Goal: Task Accomplishment & Management: Complete application form

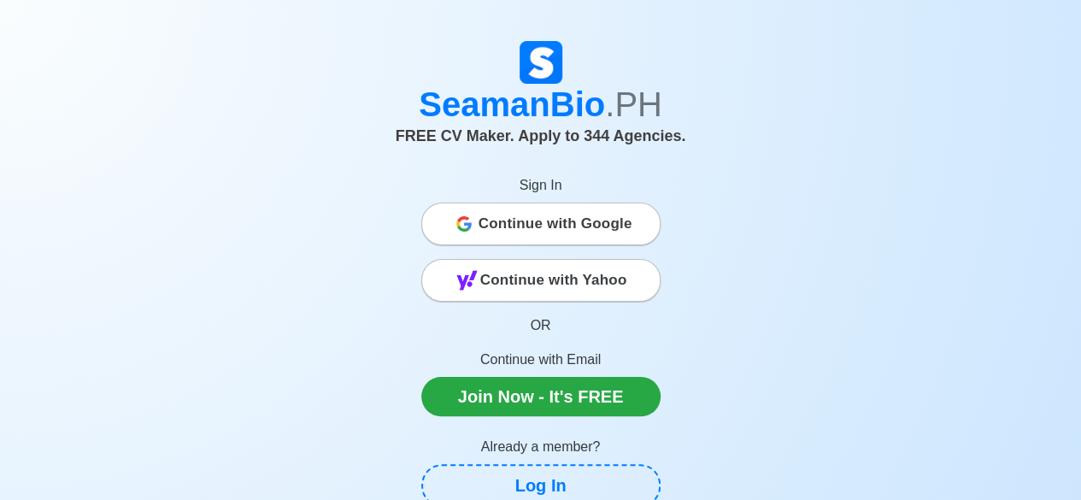
click at [586, 228] on span "Continue with Google" at bounding box center [555, 224] width 154 height 34
